Goal: Contribute content: Contribute content

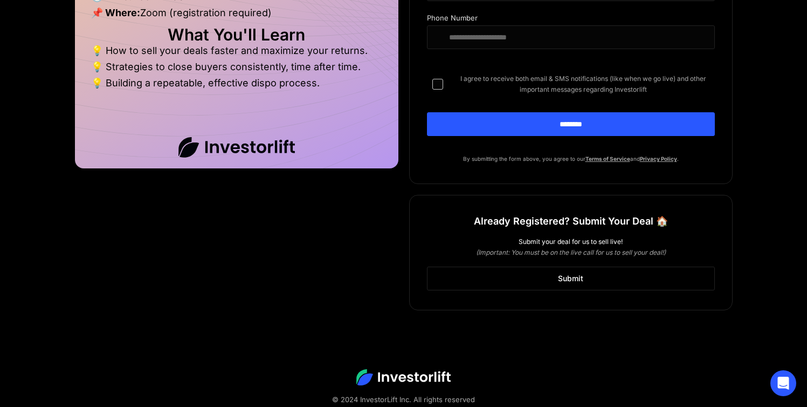
scroll to position [829, 0]
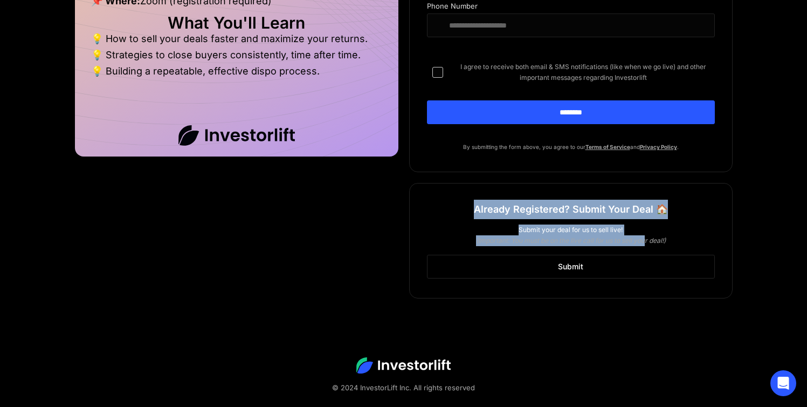
drag, startPoint x: 463, startPoint y: 208, endPoint x: 645, endPoint y: 241, distance: 184.8
click at [645, 241] on div "Already Registered? Submit Your Deal 🏠 Submit your deal for us to sell live! (I…" at bounding box center [571, 240] width 324 height 115
click at [610, 265] on link "Submit" at bounding box center [571, 267] width 288 height 24
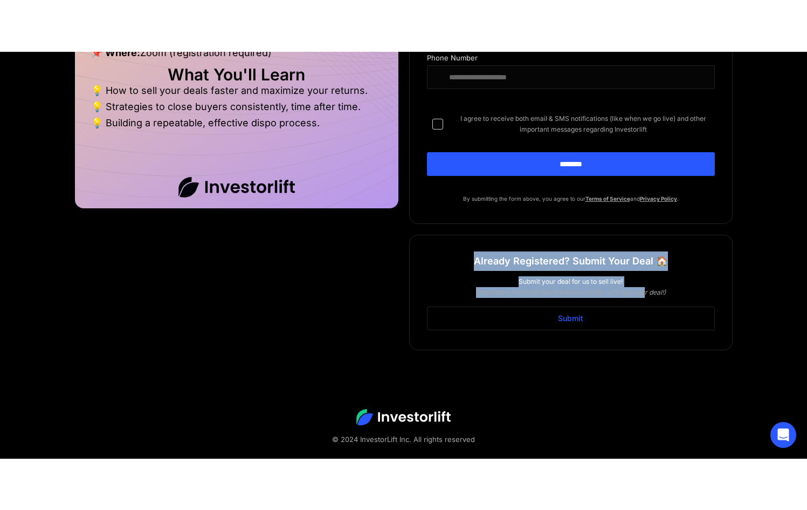
scroll to position [746, 0]
